Goal: Task Accomplishment & Management: Complete application form

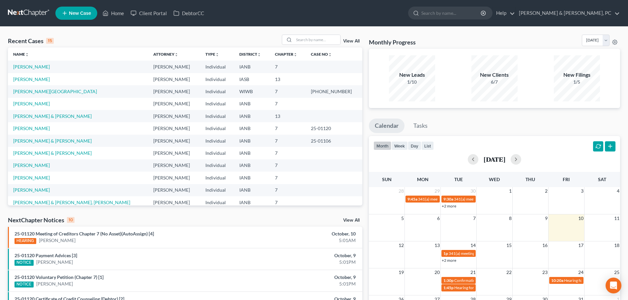
click at [85, 12] on span "New Case" at bounding box center [80, 13] width 22 height 5
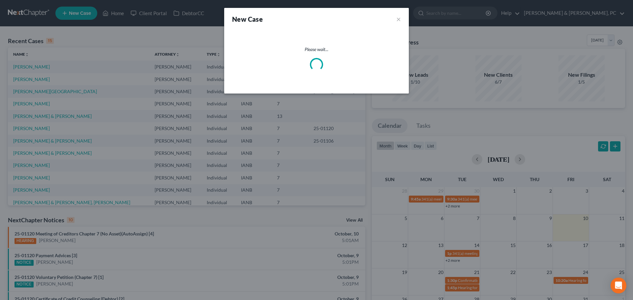
select select "29"
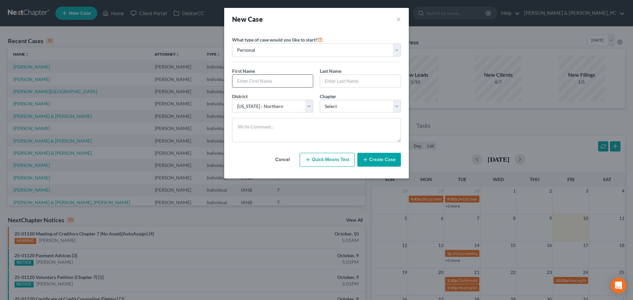
click at [283, 78] on input "text" at bounding box center [272, 81] width 80 height 13
type input "[PERSON_NAME]"
click at [349, 107] on select "Select 7 11 12 13" at bounding box center [360, 106] width 81 height 13
select select "0"
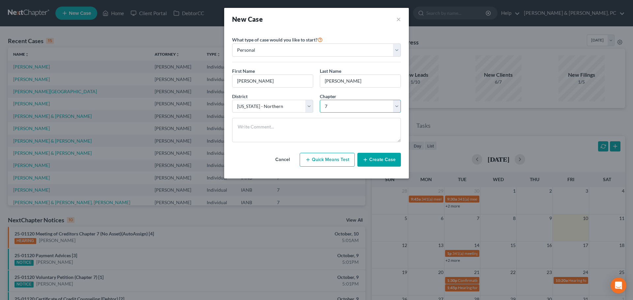
click at [320, 100] on select "Select 7 11 12 13" at bounding box center [360, 106] width 81 height 13
click at [382, 161] on button "Create Case" at bounding box center [379, 160] width 44 height 14
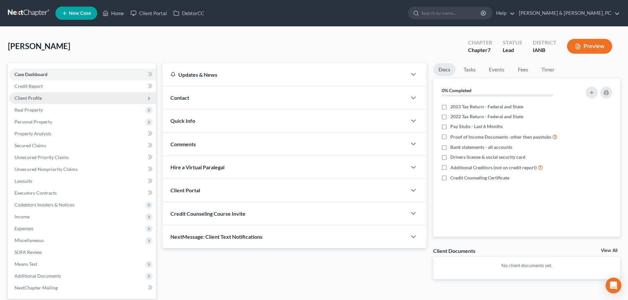
click at [63, 96] on span "Client Profile" at bounding box center [82, 98] width 147 height 12
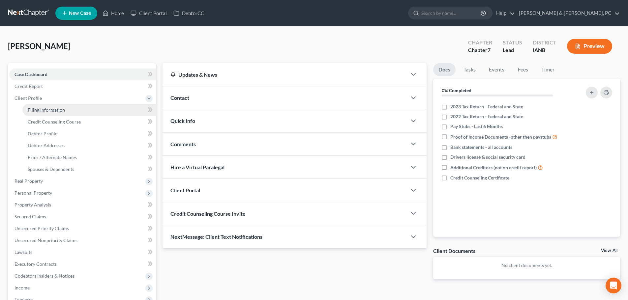
click at [56, 114] on link "Filing Information" at bounding box center [89, 110] width 134 height 12
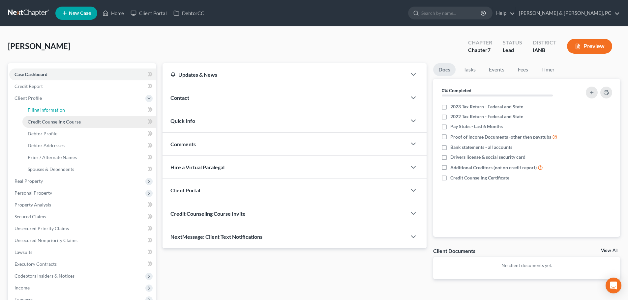
select select "1"
select select "0"
select select "29"
select select "16"
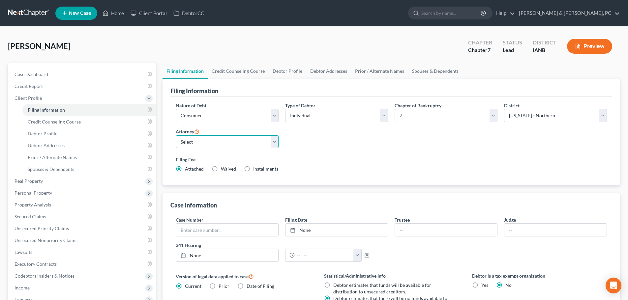
click at [274, 144] on select "Select [PERSON_NAME] - IASB" at bounding box center [227, 141] width 103 height 13
select select "0"
click at [176, 135] on select "Select [PERSON_NAME] - IASB" at bounding box center [227, 141] width 103 height 13
click at [64, 130] on link "Debtor Profile" at bounding box center [89, 134] width 134 height 12
select select "0"
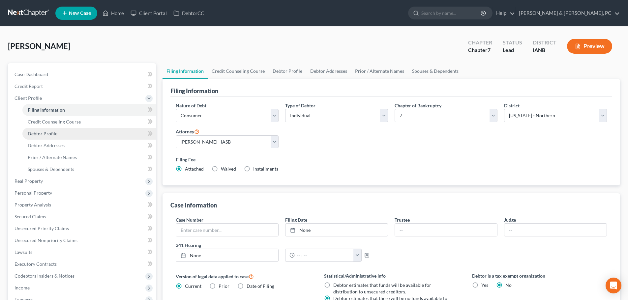
select select "0"
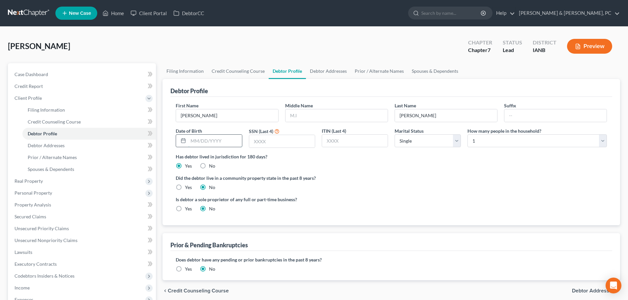
click at [208, 141] on input "text" at bounding box center [214, 141] width 53 height 13
click at [212, 143] on input "text" at bounding box center [214, 141] width 53 height 13
click at [194, 137] on input "text" at bounding box center [214, 141] width 53 height 13
type input "[DATE]"
type input "9365"
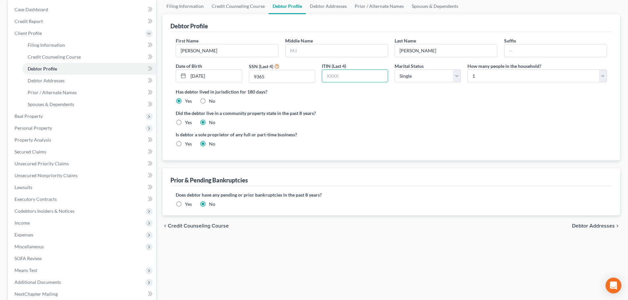
scroll to position [33, 0]
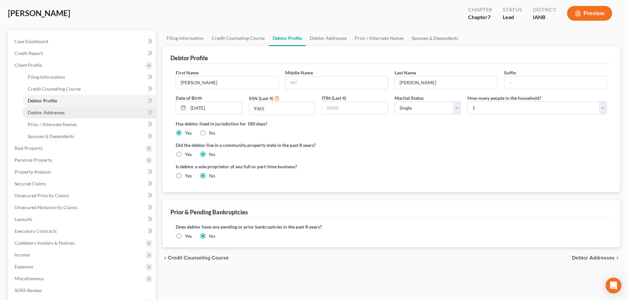
click at [82, 114] on link "Debtor Addresses" at bounding box center [89, 113] width 134 height 12
select select "0"
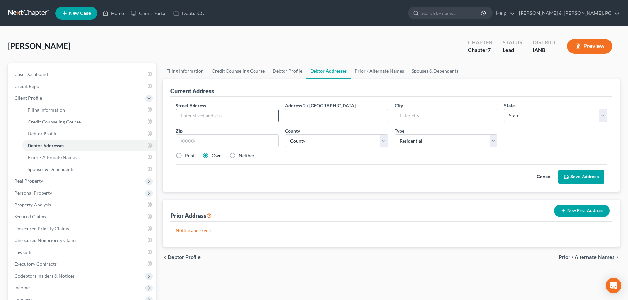
click at [223, 115] on input "text" at bounding box center [227, 115] width 102 height 13
paste input "[STREET_ADDRESS]"
type input "[STREET_ADDRESS]"
click at [440, 115] on input "text" at bounding box center [446, 115] width 102 height 13
type input "Dubuque"
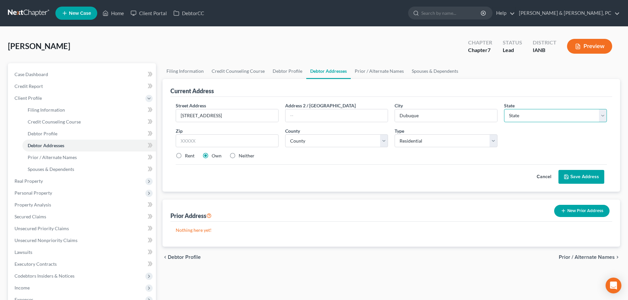
click at [527, 117] on select "State [US_STATE] AK AR AZ CA CO CT DE DC [GEOGRAPHIC_DATA] [GEOGRAPHIC_DATA] GU…" at bounding box center [555, 115] width 103 height 13
select select "16"
click at [504, 109] on select "State [US_STATE] AK AR AZ CA CO CT DE DC [GEOGRAPHIC_DATA] [GEOGRAPHIC_DATA] GU…" at bounding box center [555, 115] width 103 height 13
click at [224, 144] on input "text" at bounding box center [227, 141] width 103 height 13
type input "52001"
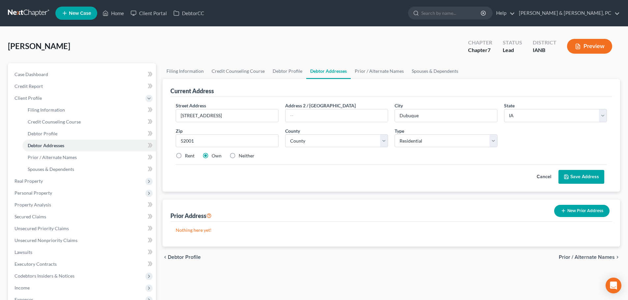
click at [582, 179] on button "Save Address" at bounding box center [581, 177] width 46 height 14
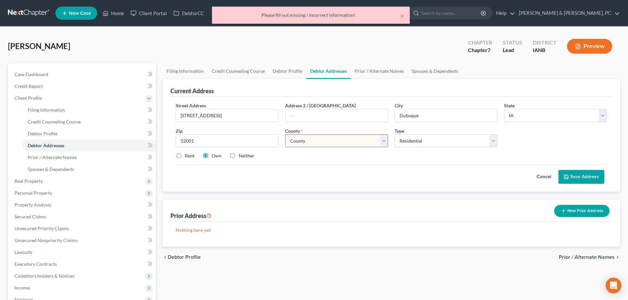
click at [301, 136] on select "County [GEOGRAPHIC_DATA] [GEOGRAPHIC_DATA] [GEOGRAPHIC_DATA] [GEOGRAPHIC_DATA] …" at bounding box center [336, 141] width 103 height 13
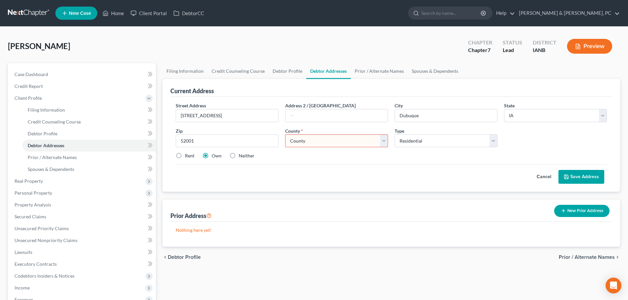
select select "30"
click at [285, 135] on select "County [GEOGRAPHIC_DATA] [GEOGRAPHIC_DATA] [GEOGRAPHIC_DATA] [GEOGRAPHIC_DATA] …" at bounding box center [336, 141] width 103 height 13
click at [576, 177] on button "Save Address" at bounding box center [581, 177] width 46 height 14
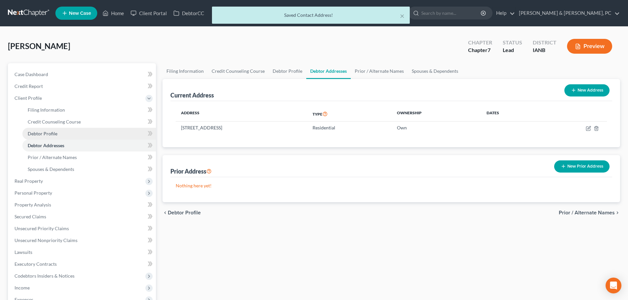
click at [72, 133] on link "Debtor Profile" at bounding box center [89, 134] width 134 height 12
select select "0"
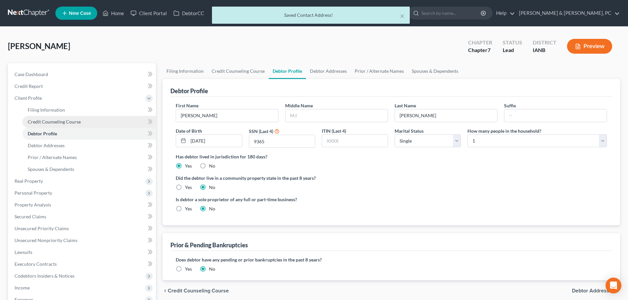
click at [71, 124] on span "Credit Counseling Course" at bounding box center [54, 122] width 53 height 6
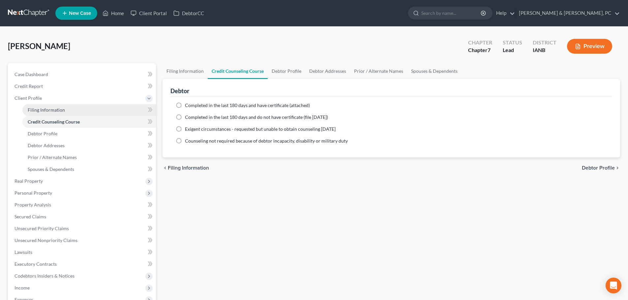
click at [62, 112] on span "Filing Information" at bounding box center [46, 110] width 37 height 6
select select "1"
select select "0"
select select "29"
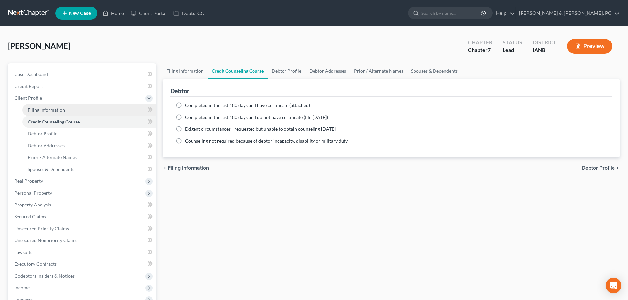
select select "0"
select select "16"
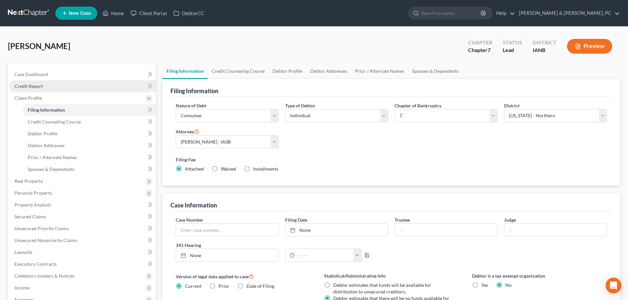
click at [87, 85] on link "Credit Report" at bounding box center [82, 86] width 147 height 12
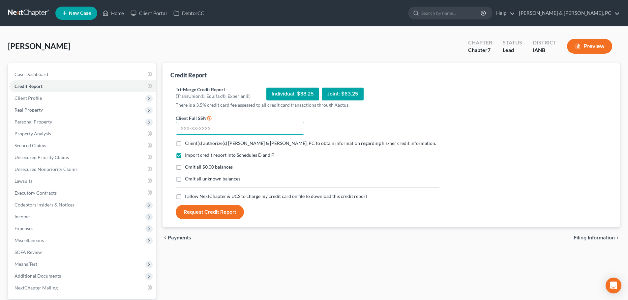
click at [242, 130] on input "text" at bounding box center [240, 128] width 129 height 13
paste input "482-04-9365"
type input "482-04-9365"
drag, startPoint x: 197, startPoint y: 146, endPoint x: 192, endPoint y: 151, distance: 7.0
click at [196, 146] on span "Client(s) authorize(s) [PERSON_NAME] & [PERSON_NAME], PC to obtain information …" at bounding box center [310, 143] width 251 height 6
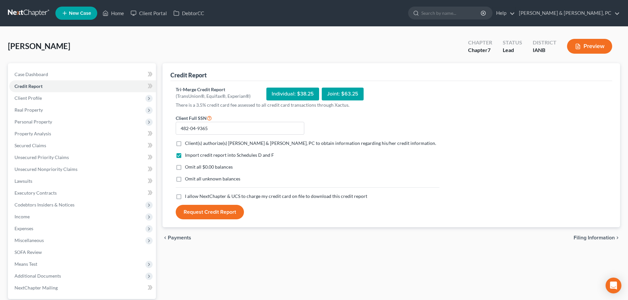
click at [192, 144] on input "Client(s) authorize(s) [PERSON_NAME] & [PERSON_NAME], PC to obtain information …" at bounding box center [190, 142] width 4 height 4
checkbox input "true"
drag, startPoint x: 189, startPoint y: 162, endPoint x: 189, endPoint y: 167, distance: 5.0
click at [189, 163] on div "Import credit report into Schedules D and F Omit all $0.00 balances Omit all un…" at bounding box center [307, 172] width 270 height 41
click at [188, 172] on div "Import credit report into Schedules D and F Omit all $0.00 balances Omit all un…" at bounding box center [307, 172] width 270 height 41
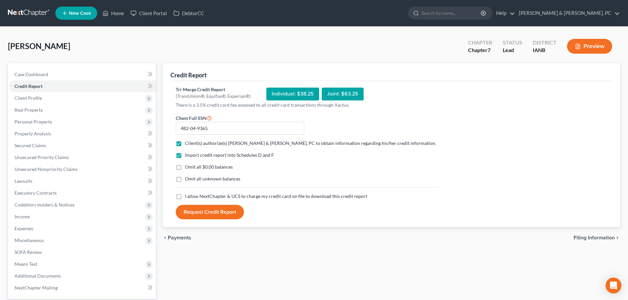
click at [185, 167] on label "Omit all $0.00 balances" at bounding box center [209, 167] width 48 height 7
click at [188, 167] on input "Omit all $0.00 balances" at bounding box center [190, 166] width 4 height 4
checkbox input "true"
click at [185, 179] on label "Omit all unknown balances" at bounding box center [212, 179] width 55 height 7
click at [188, 179] on input "Omit all unknown balances" at bounding box center [190, 178] width 4 height 4
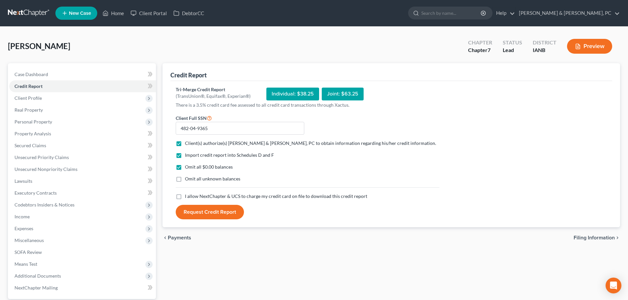
checkbox input "true"
click at [185, 198] on label "I allow NextChapter & UCS to charge my credit card on file to download this cre…" at bounding box center [276, 196] width 182 height 7
click at [188, 197] on input "I allow NextChapter & UCS to charge my credit card on file to download this cre…" at bounding box center [190, 195] width 4 height 4
checkbox input "true"
click at [210, 214] on button "Request Credit Report" at bounding box center [210, 212] width 68 height 15
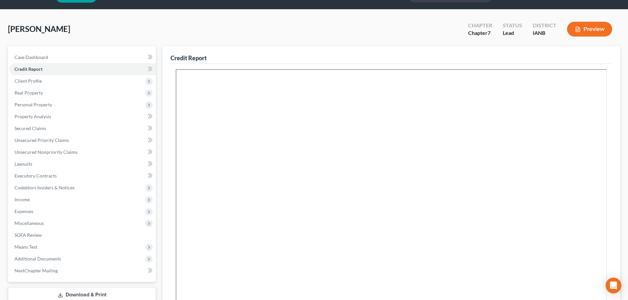
scroll to position [33, 0]
